Goal: Find specific page/section: Find specific page/section

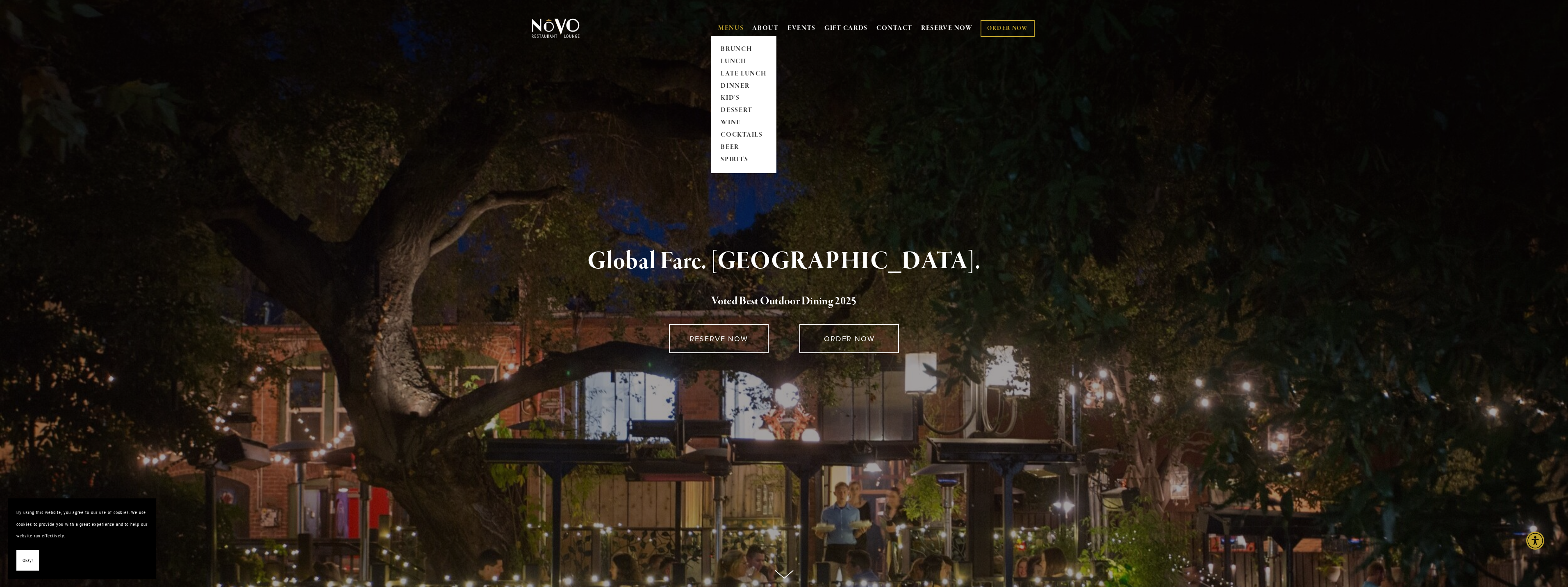
click at [719, 23] on span "MENUS BRUNCH LUNCH LATE LUNCH DINNER KID'S DESSERT WINE COCKTAILS BEER SPIRITS" at bounding box center [731, 29] width 26 height 16
click at [730, 86] on link "DINNER" at bounding box center [744, 86] width 51 height 12
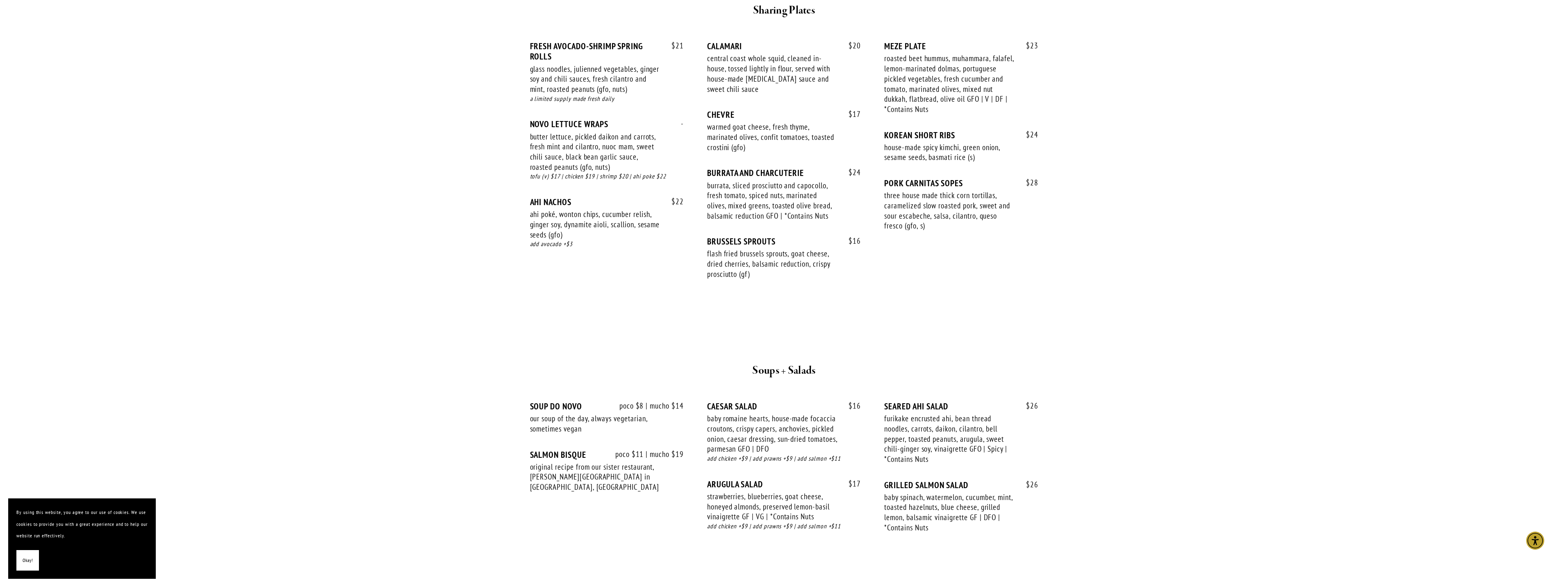
scroll to position [615, 0]
